Goal: Contribute content: Add original content to the website for others to see

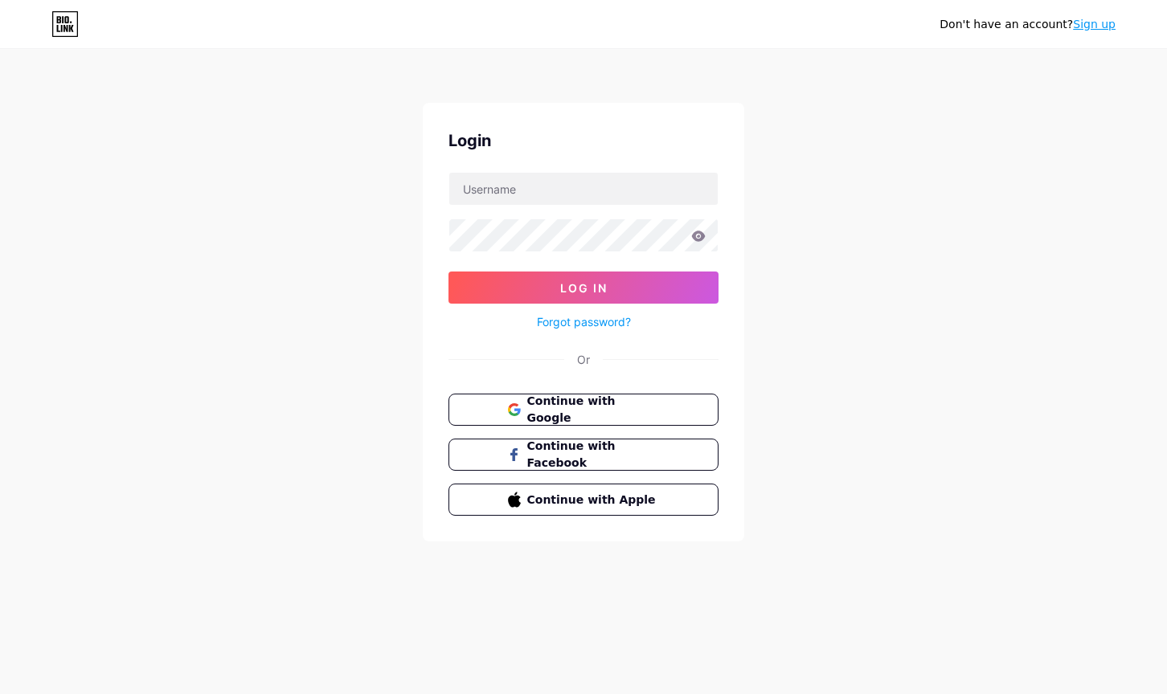
click at [686, 429] on div "Continue with Google Continue with Facebook Continue with Apple" at bounding box center [584, 455] width 270 height 122
click at [686, 426] on div "Continue with Google Continue with Facebook Continue with Apple" at bounding box center [584, 455] width 270 height 122
click at [686, 420] on button "Continue with Google" at bounding box center [583, 410] width 274 height 33
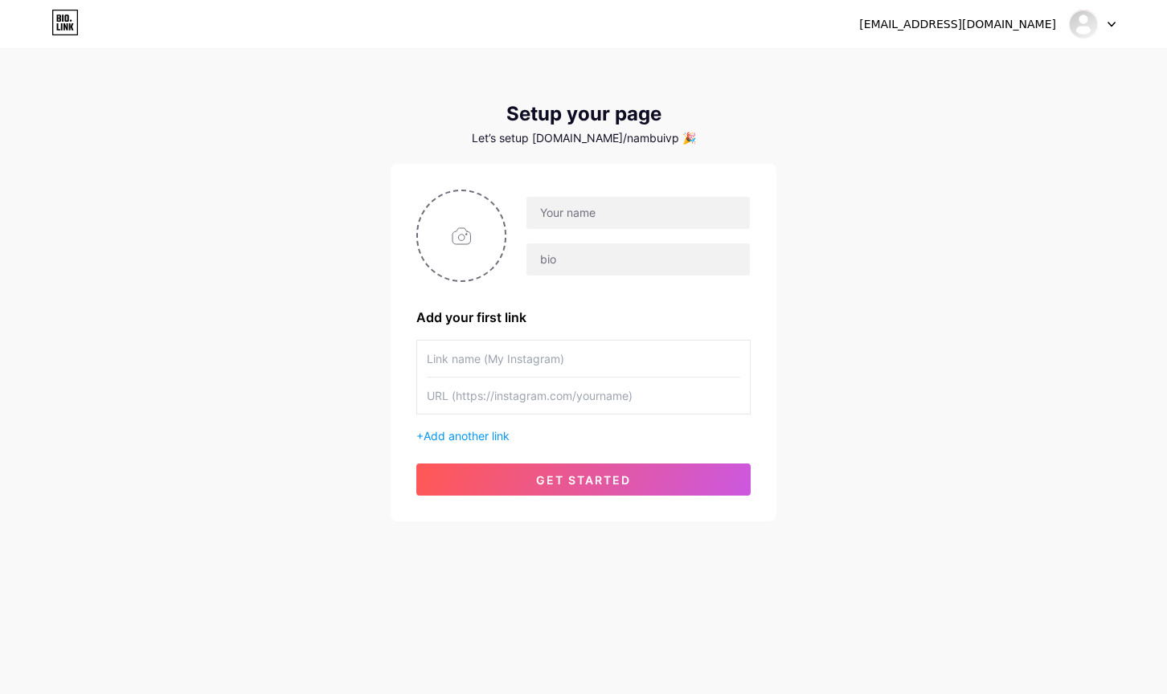
click at [1100, 31] on div at bounding box center [1092, 24] width 47 height 29
click at [1032, 109] on li "Logout" at bounding box center [1014, 109] width 199 height 43
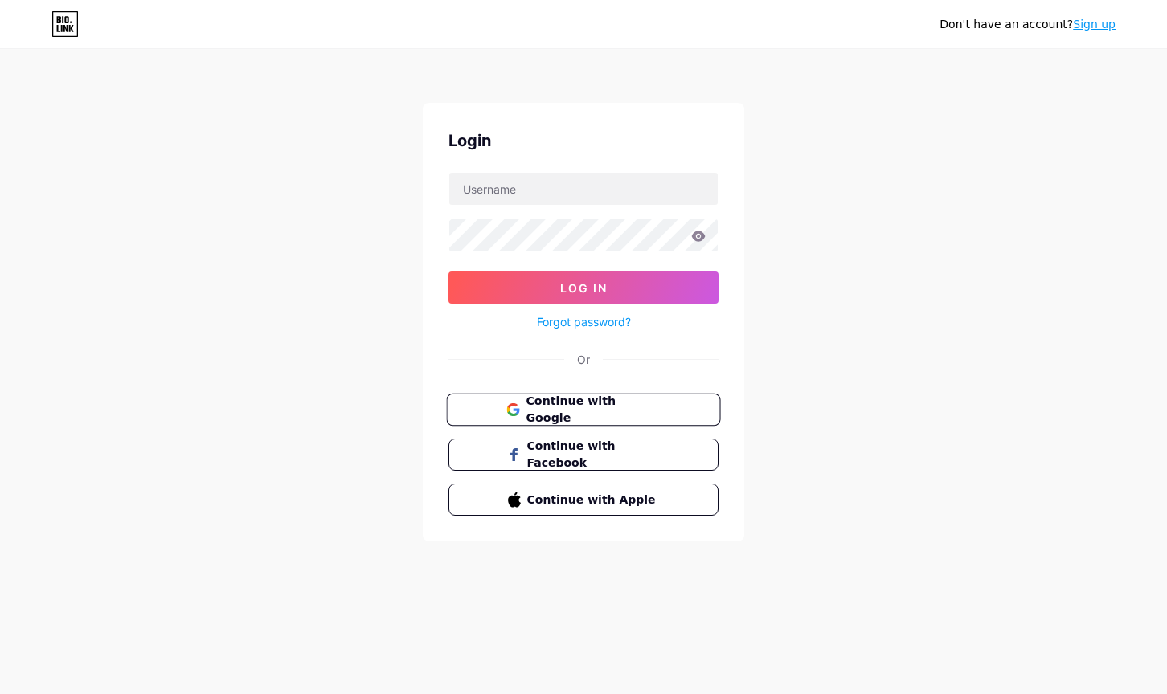
click at [616, 403] on span "Continue with Google" at bounding box center [593, 410] width 134 height 35
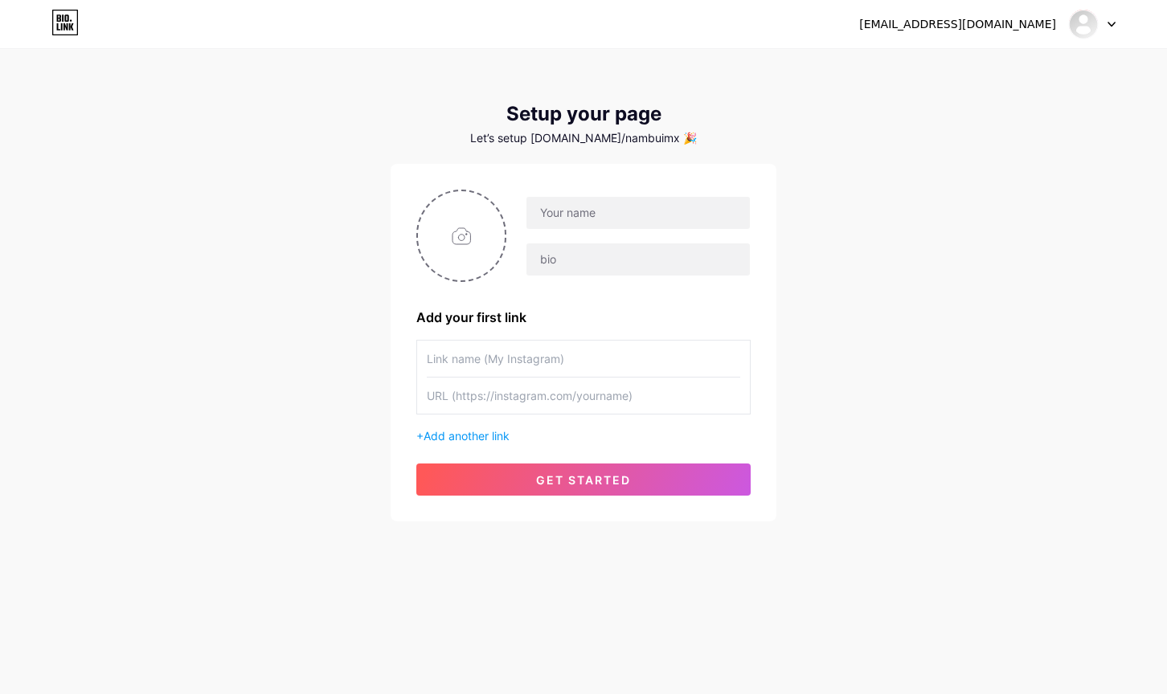
click at [1114, 28] on div at bounding box center [1092, 24] width 47 height 29
click at [1030, 107] on li "Logout" at bounding box center [1014, 109] width 199 height 43
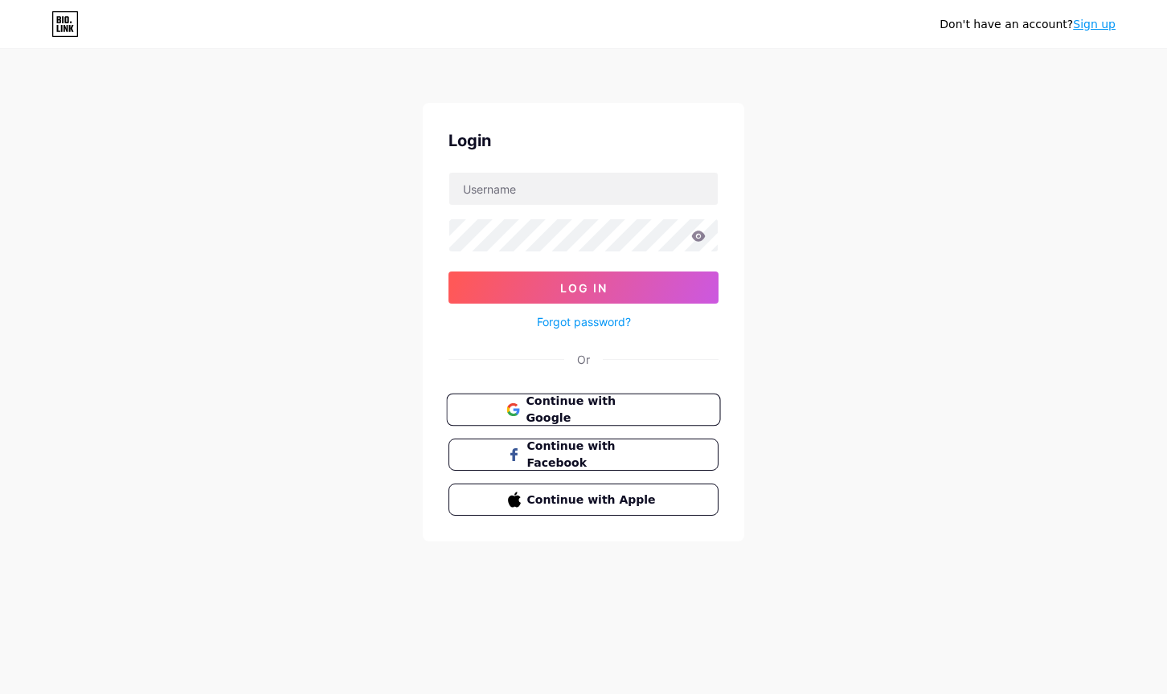
click at [591, 413] on span "Continue with Google" at bounding box center [593, 410] width 134 height 35
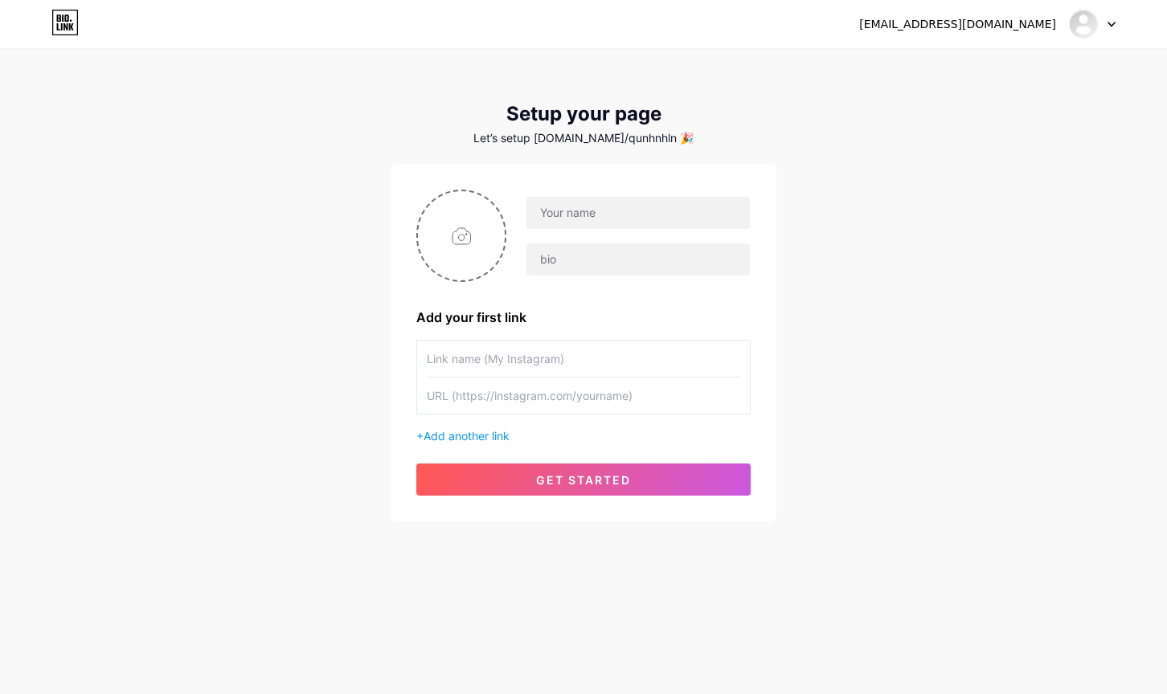
click at [1120, 19] on div "min.cv.quynhnhu@gmail.com Dashboard Logout" at bounding box center [583, 24] width 1167 height 29
click at [1100, 20] on div at bounding box center [1092, 24] width 47 height 29
click at [960, 106] on li "Logout" at bounding box center [1014, 109] width 199 height 43
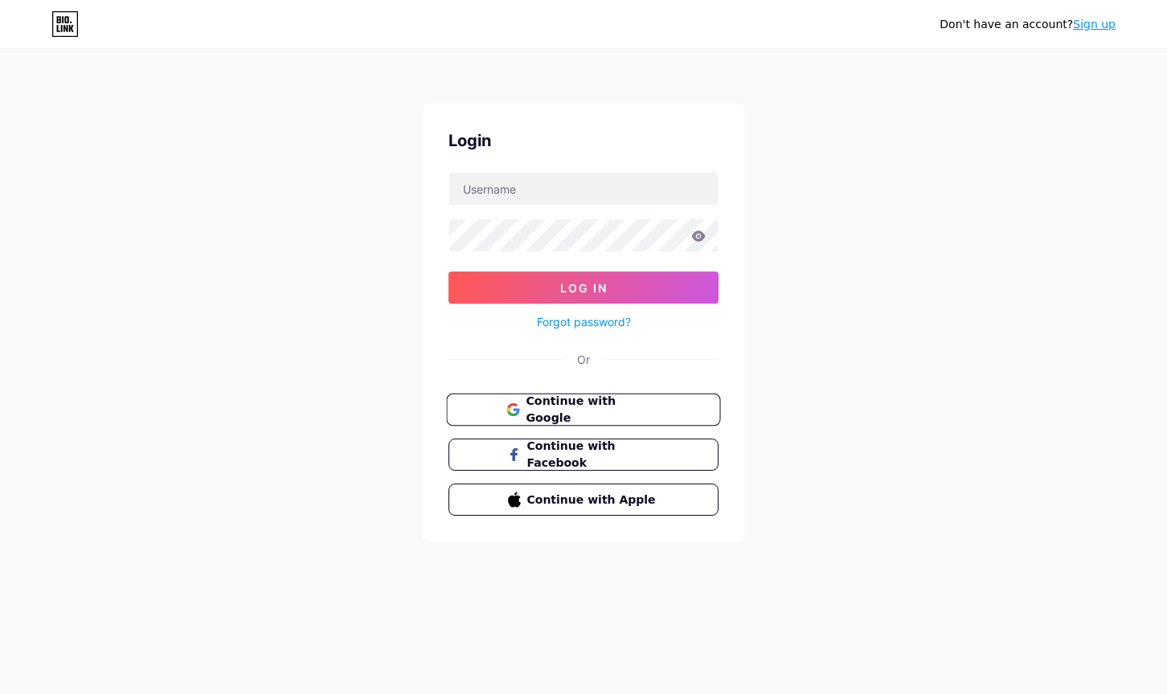
click at [588, 416] on span "Continue with Google" at bounding box center [593, 410] width 134 height 35
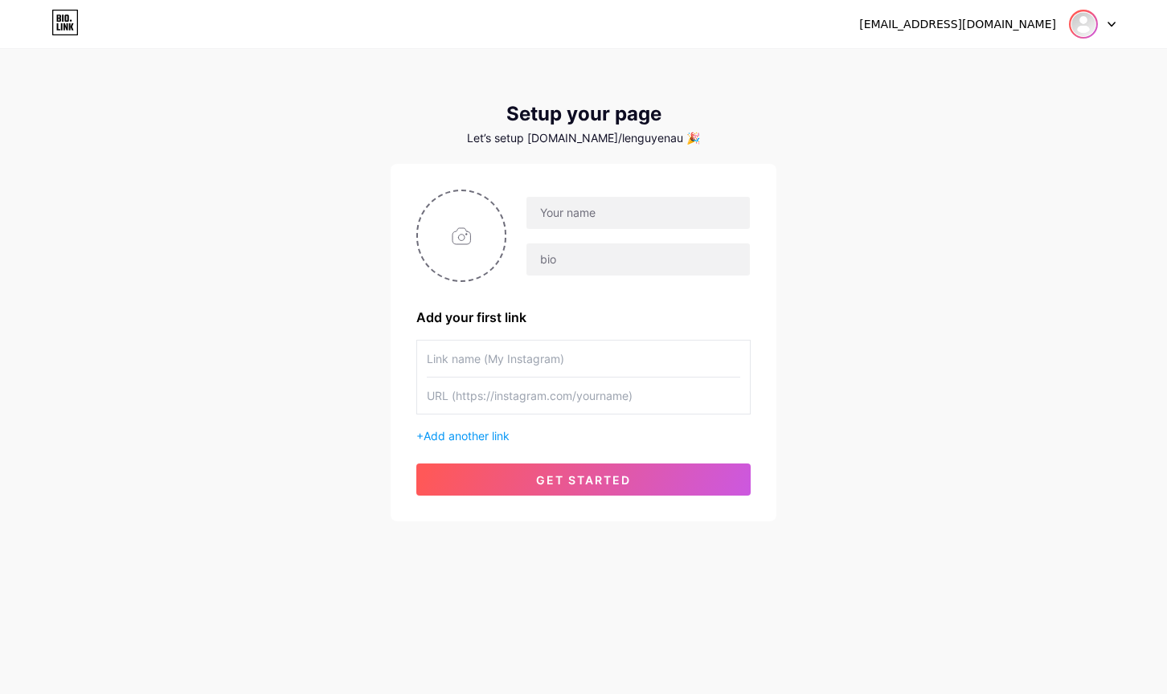
click at [1093, 20] on img at bounding box center [1084, 24] width 26 height 26
click at [1023, 109] on li "Logout" at bounding box center [1014, 109] width 199 height 43
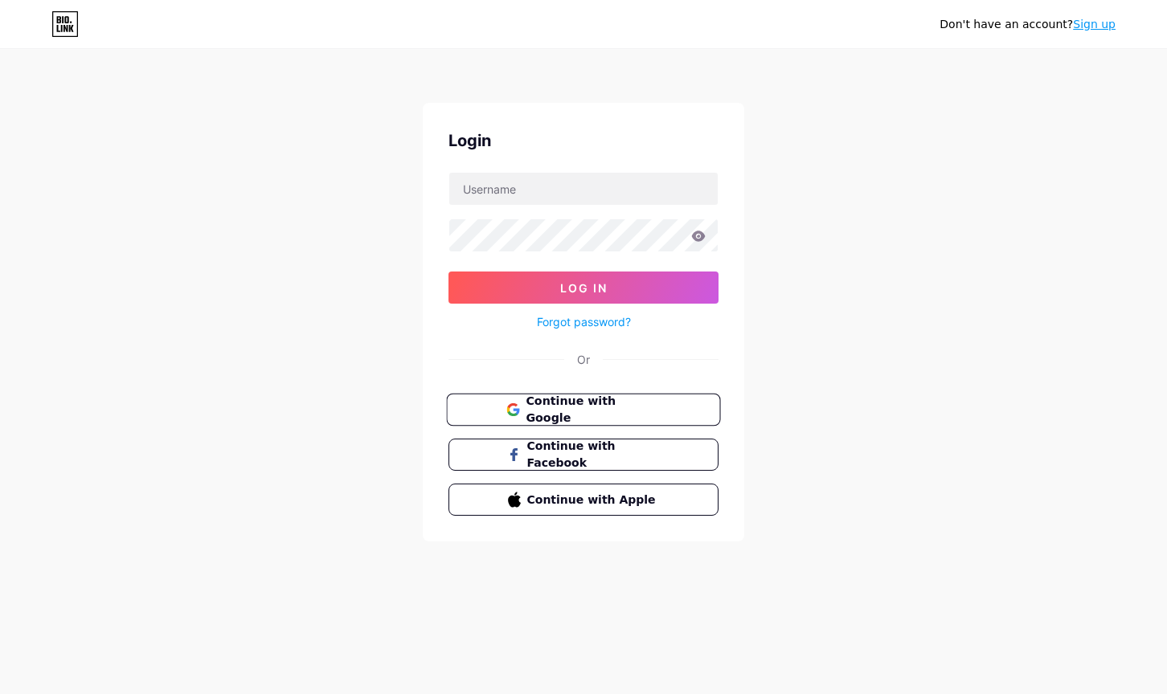
click at [649, 417] on span "Continue with Google" at bounding box center [593, 410] width 134 height 35
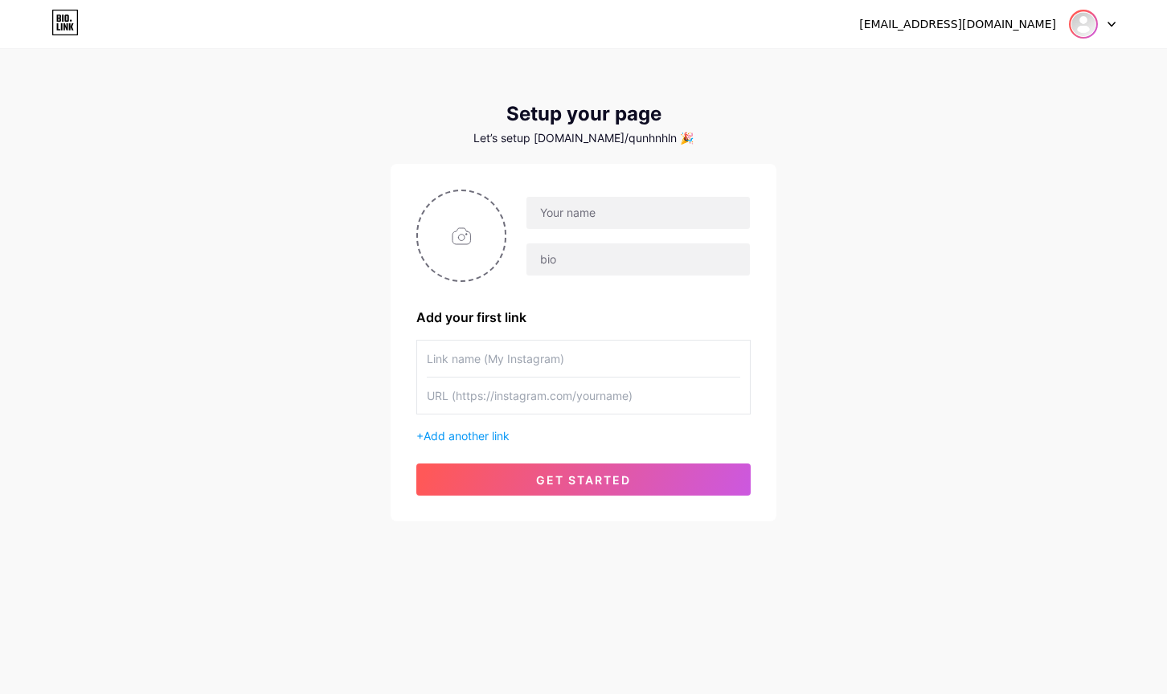
click at [1098, 26] on div at bounding box center [1092, 24] width 47 height 29
click at [973, 109] on li "Logout" at bounding box center [1014, 109] width 199 height 43
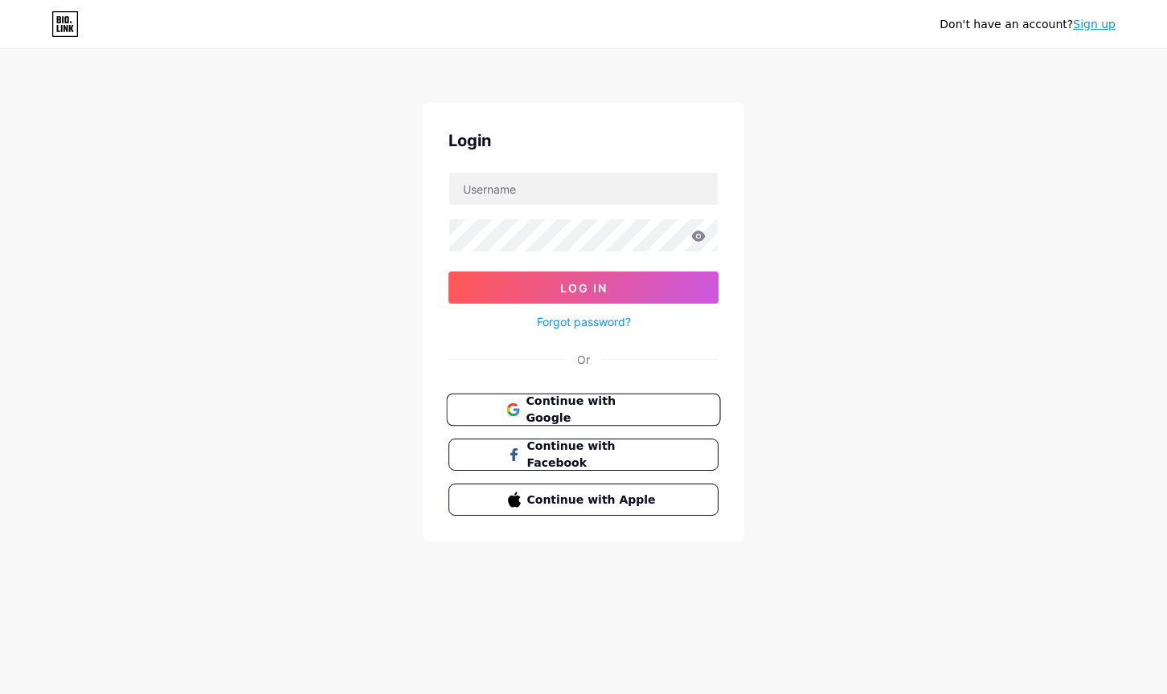
click at [654, 421] on button "Continue with Google" at bounding box center [583, 410] width 274 height 33
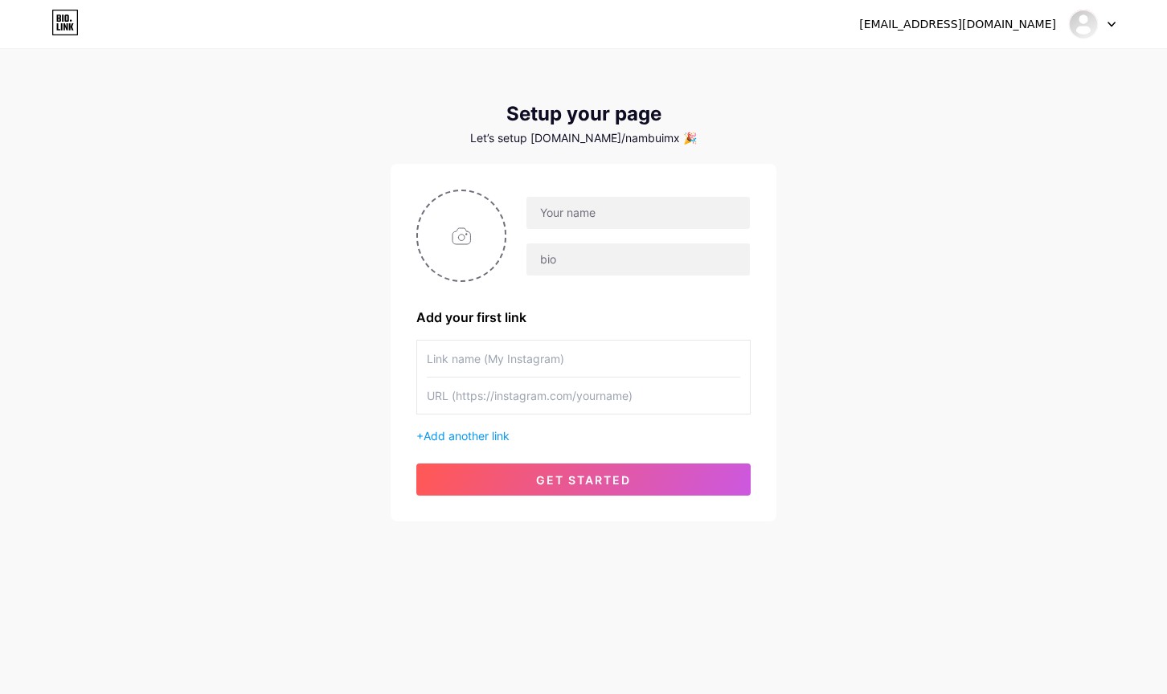
click at [1093, 37] on div at bounding box center [1092, 24] width 47 height 29
click at [1059, 119] on li "Logout" at bounding box center [1014, 109] width 199 height 43
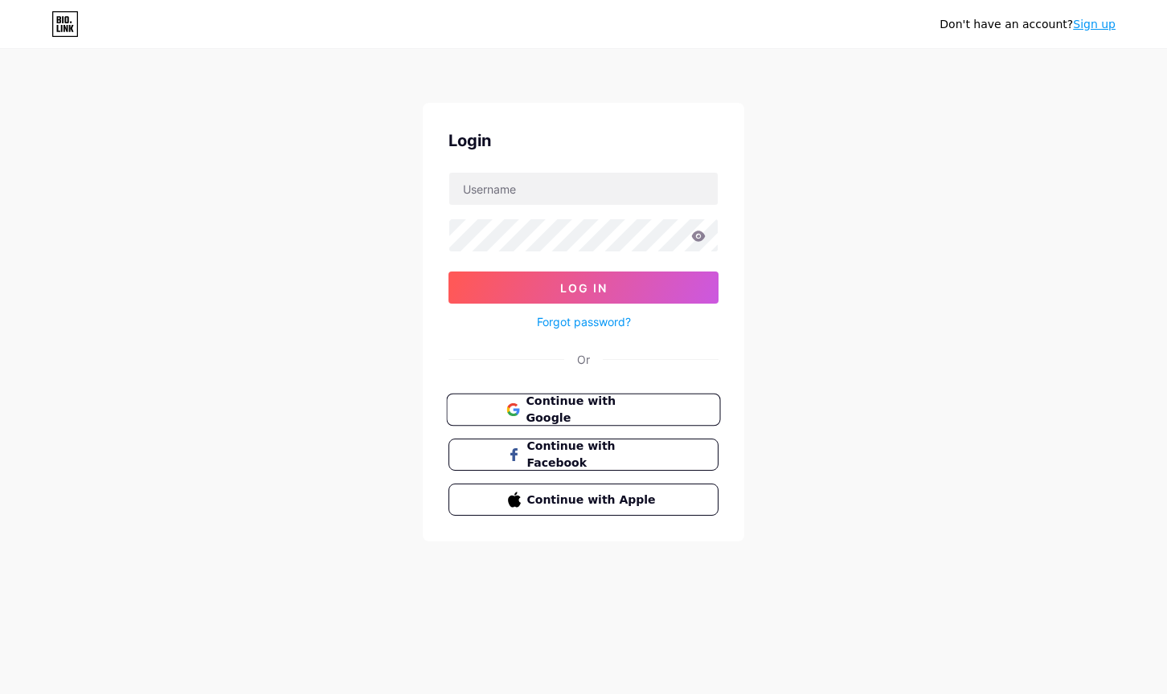
click at [640, 411] on span "Continue with Google" at bounding box center [593, 410] width 134 height 35
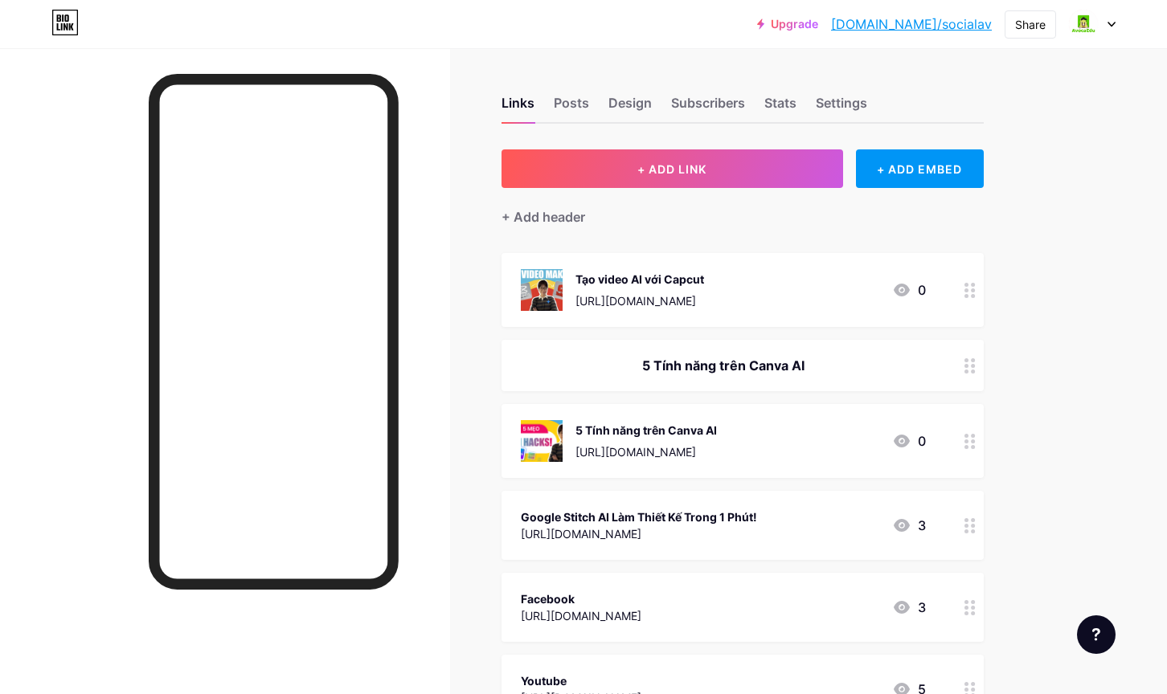
click at [970, 317] on div at bounding box center [969, 290] width 27 height 74
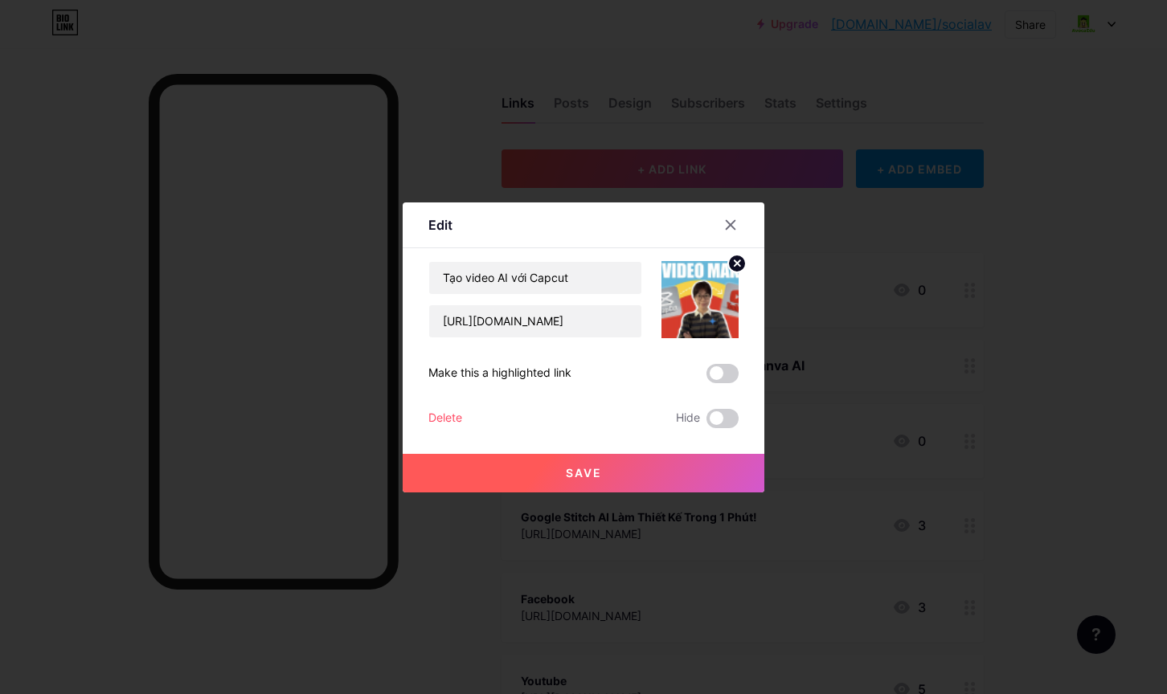
click at [917, 456] on div at bounding box center [583, 347] width 1167 height 694
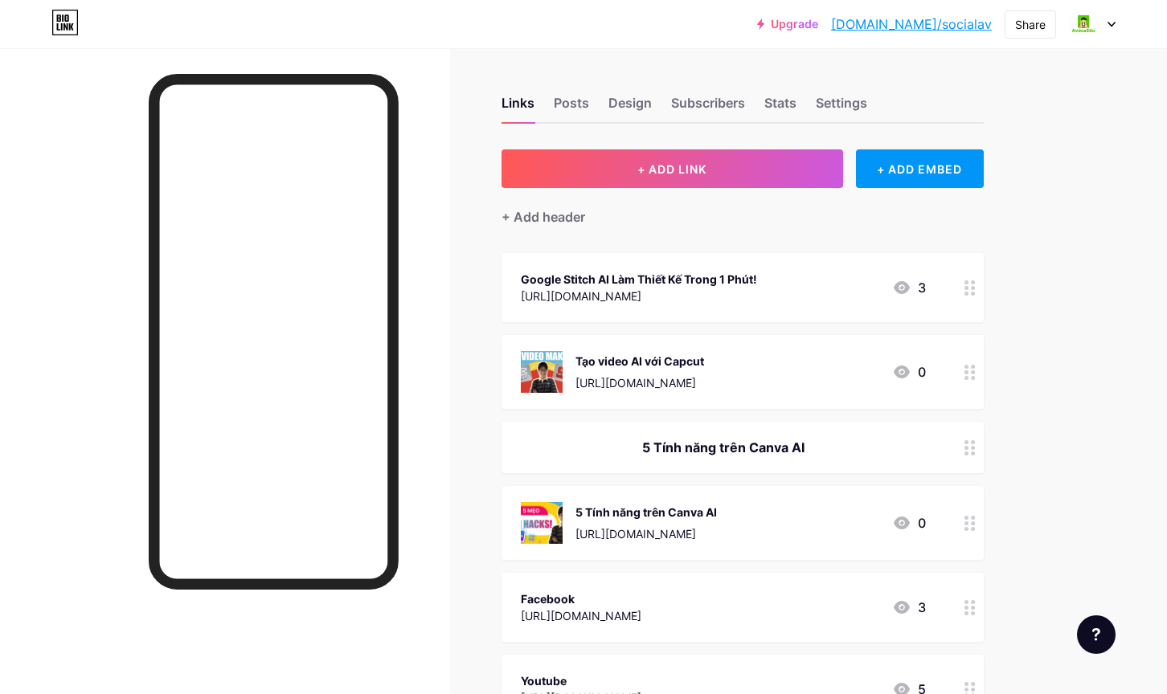
drag, startPoint x: 973, startPoint y: 382, endPoint x: 971, endPoint y: 476, distance: 94.1
click at [974, 481] on span "Google Stitch AI Làm Thiết Kế Trong 1 Phút! [URL][DOMAIN_NAME] 3 Tạo video AI v…" at bounding box center [743, 488] width 482 height 471
click at [1016, 403] on div "Links Posts Design Subscribers Stats Settings + ADD LINK + ADD EMBED + Add head…" at bounding box center [525, 479] width 1051 height 863
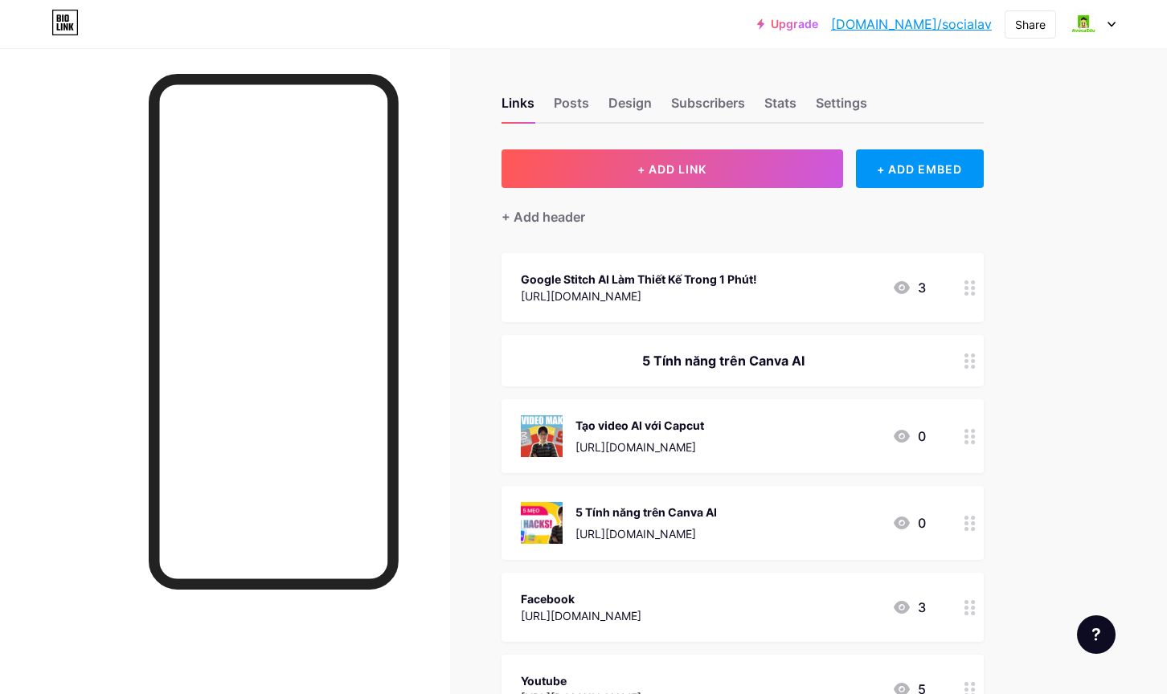
click at [862, 284] on div "Google Stitch AI Làm Thiết Kế Trong 1 Phút! [URL][DOMAIN_NAME] 3" at bounding box center [723, 287] width 405 height 37
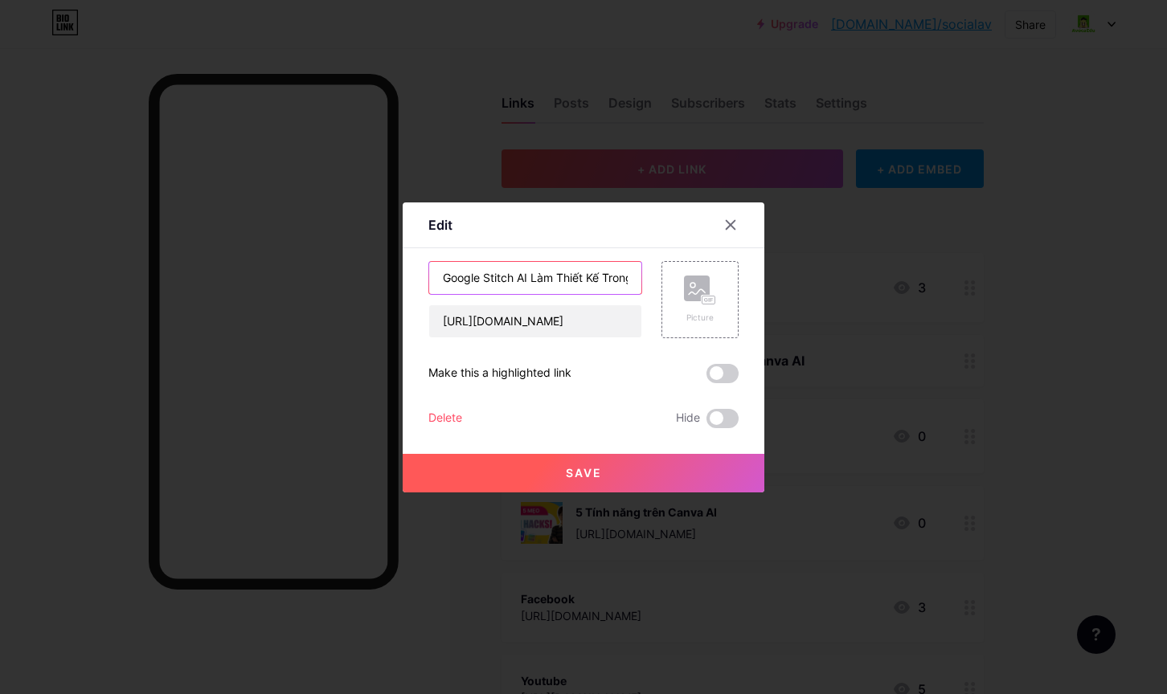
click at [505, 285] on input "Google Stitch AI Làm Thiết Kế Trong 1 Phút!" at bounding box center [535, 278] width 212 height 32
click at [506, 324] on input "[URL][DOMAIN_NAME]" at bounding box center [535, 321] width 212 height 32
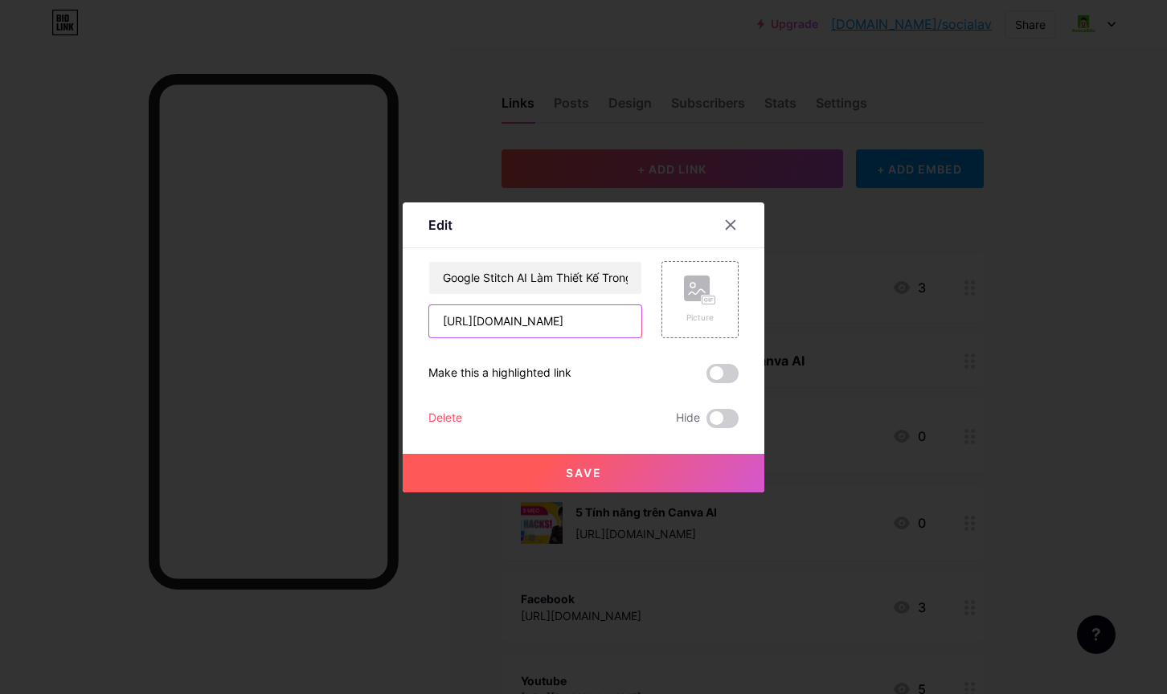
click at [506, 324] on input "[URL][DOMAIN_NAME]" at bounding box center [535, 321] width 212 height 32
paste input "[DOMAIN_NAME][URL]"
type input "[URL][DOMAIN_NAME]"
click at [571, 274] on input "Google Stitch AI Làm Thiết Kế Trong 1 Phút!" at bounding box center [535, 278] width 212 height 32
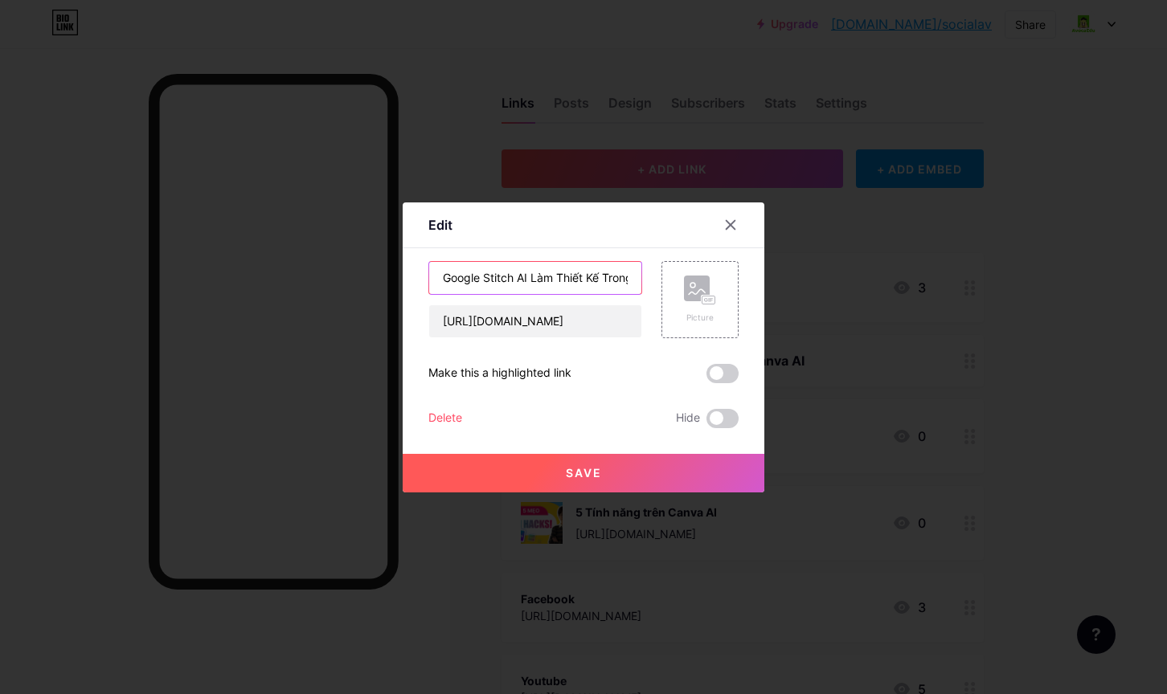
click at [571, 274] on input "Google Stitch AI Làm Thiết Kế Trong 1 Phút!" at bounding box center [535, 278] width 212 height 32
type input "Cộng đồng ChatbotViet AI"
click at [659, 358] on div "Cộng đồng ChatbotViet AI [URL][DOMAIN_NAME] Picture Make this a highlighted lin…" at bounding box center [583, 344] width 310 height 167
click at [535, 457] on button "Save" at bounding box center [584, 473] width 362 height 39
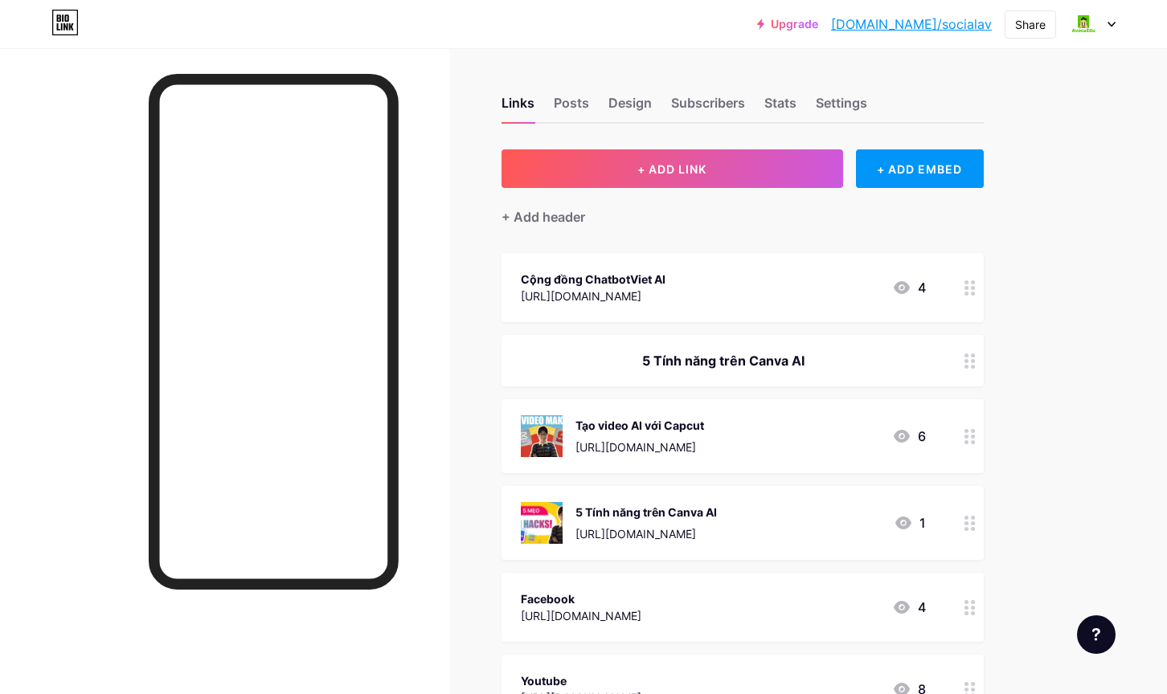
click at [666, 276] on div "Cộng đồng ChatbotViet AI" at bounding box center [593, 279] width 145 height 17
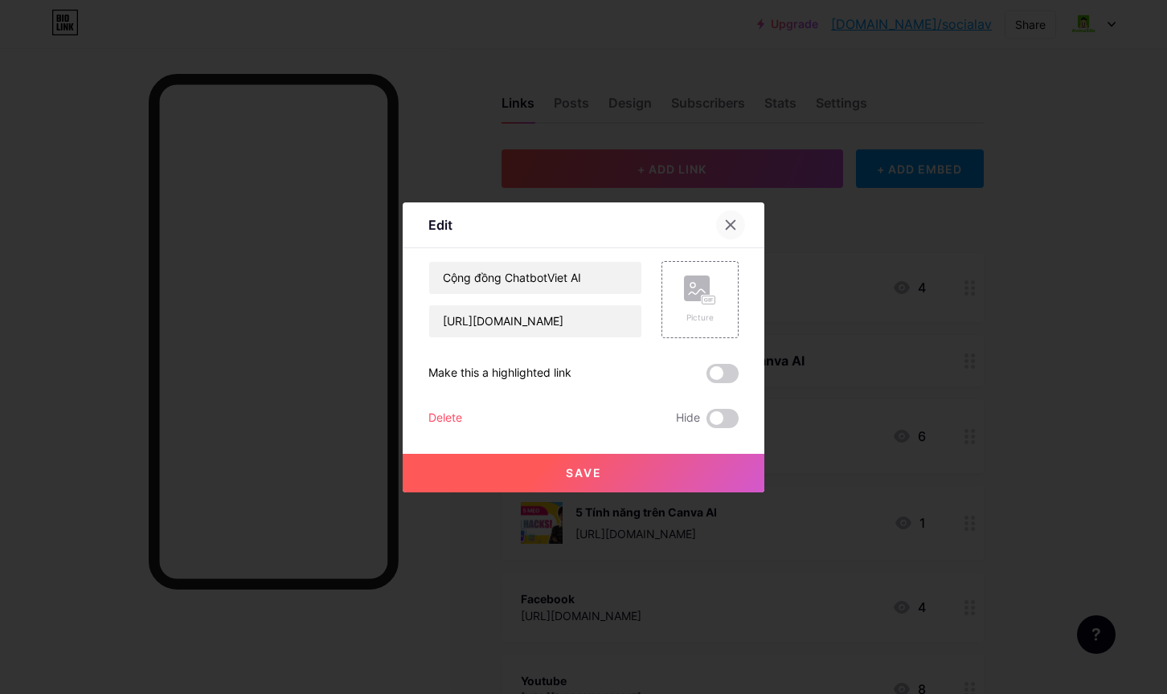
click at [734, 225] on icon at bounding box center [730, 225] width 13 height 13
